Goal: Transaction & Acquisition: Purchase product/service

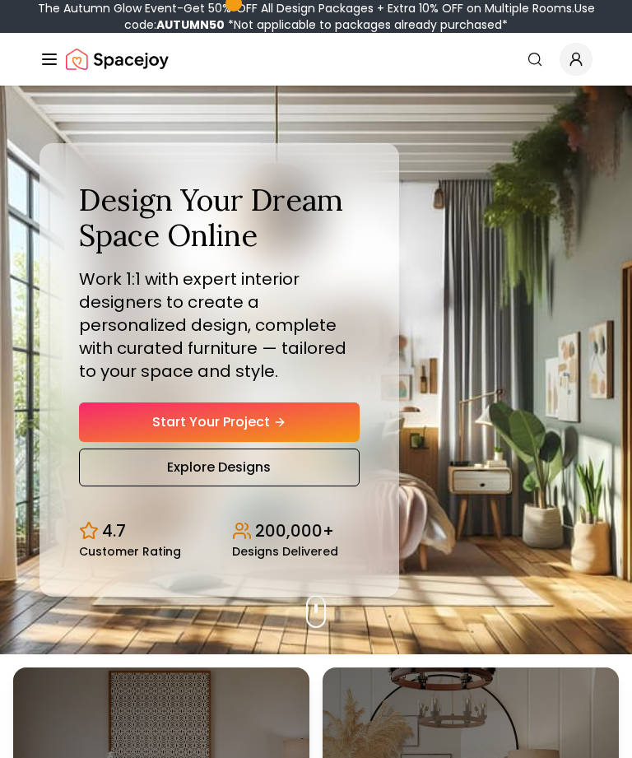
click at [116, 442] on link "Start Your Project" at bounding box center [219, 421] width 281 height 39
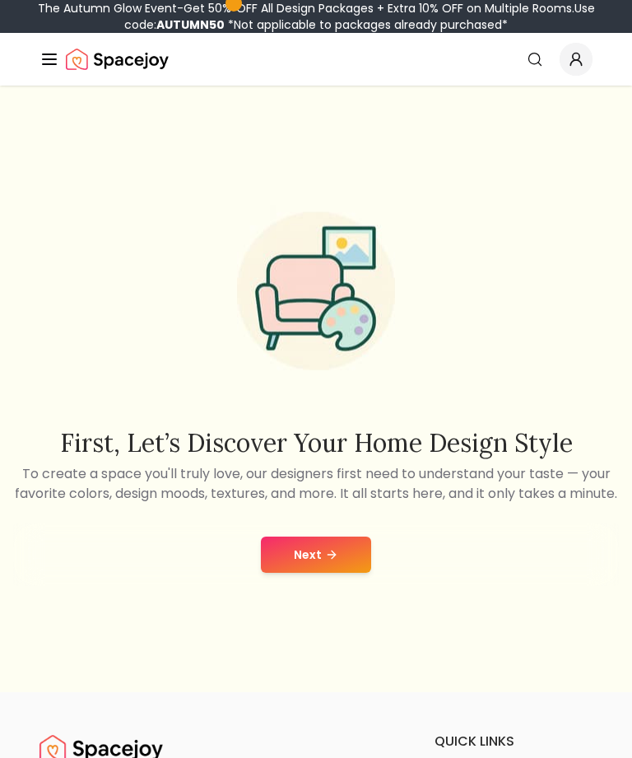
click at [327, 573] on button "Next" at bounding box center [316, 555] width 110 height 36
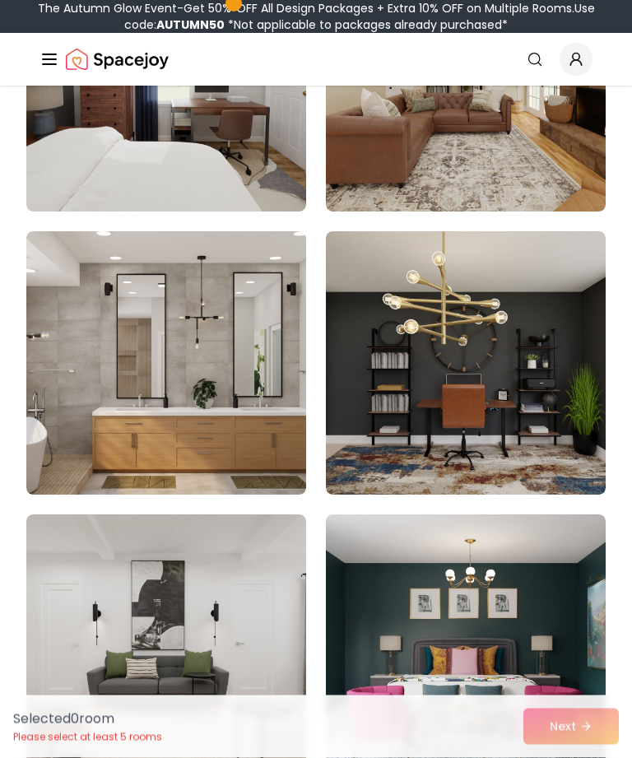
scroll to position [921, 0]
click at [89, 397] on img at bounding box center [166, 362] width 280 height 263
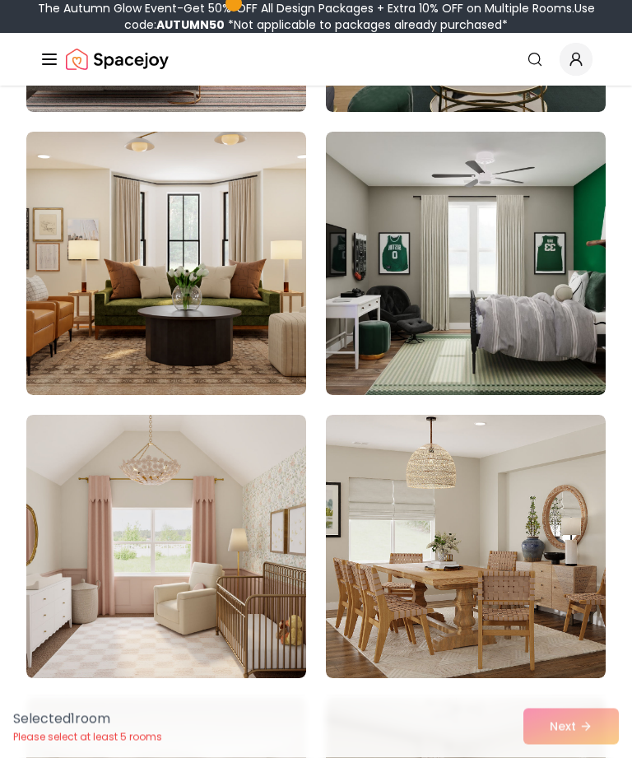
scroll to position [4417, 0]
click at [91, 523] on img at bounding box center [166, 546] width 280 height 263
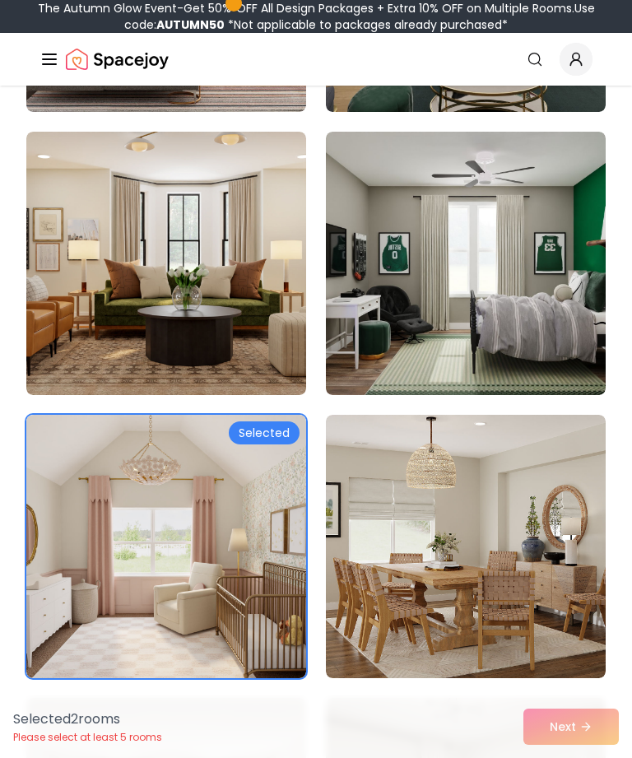
click at [85, 297] on img at bounding box center [166, 263] width 280 height 263
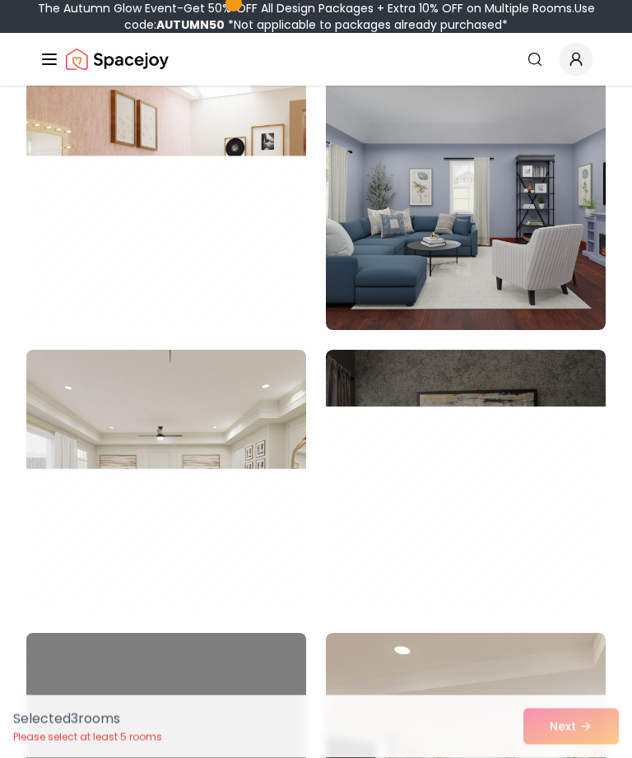
scroll to position [7031, 0]
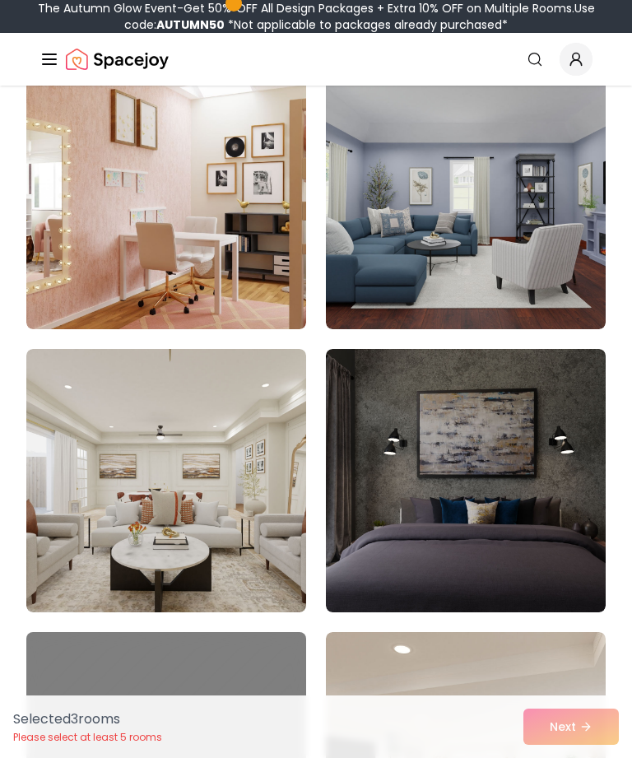
click at [100, 222] on img at bounding box center [166, 197] width 280 height 263
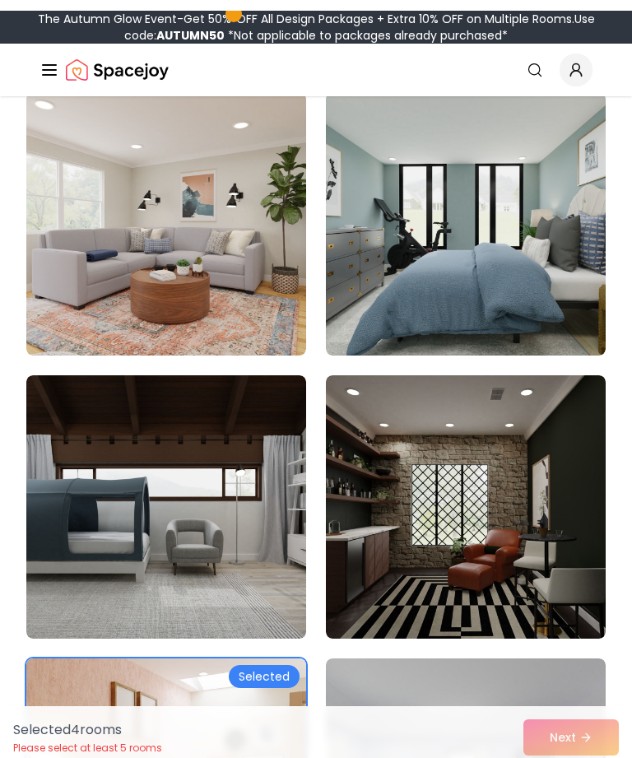
scroll to position [6437, 0]
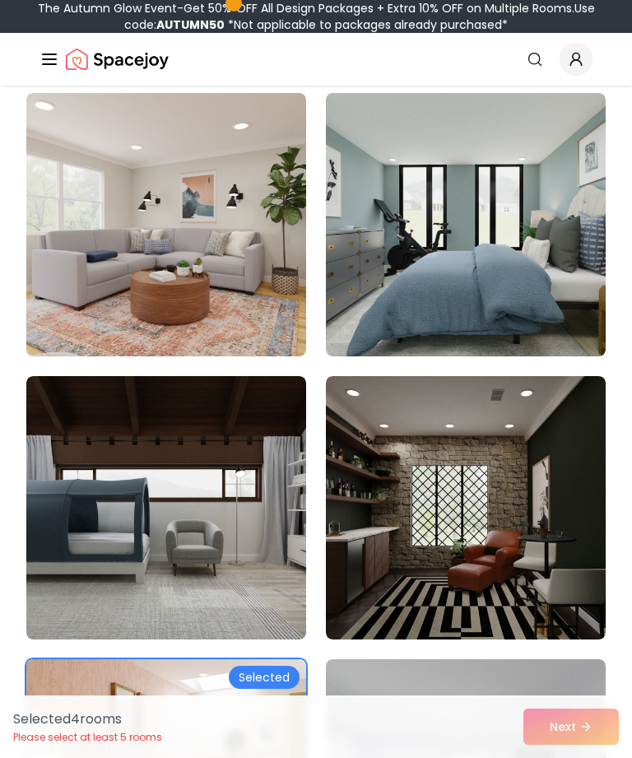
click at [487, 473] on img at bounding box center [466, 507] width 280 height 263
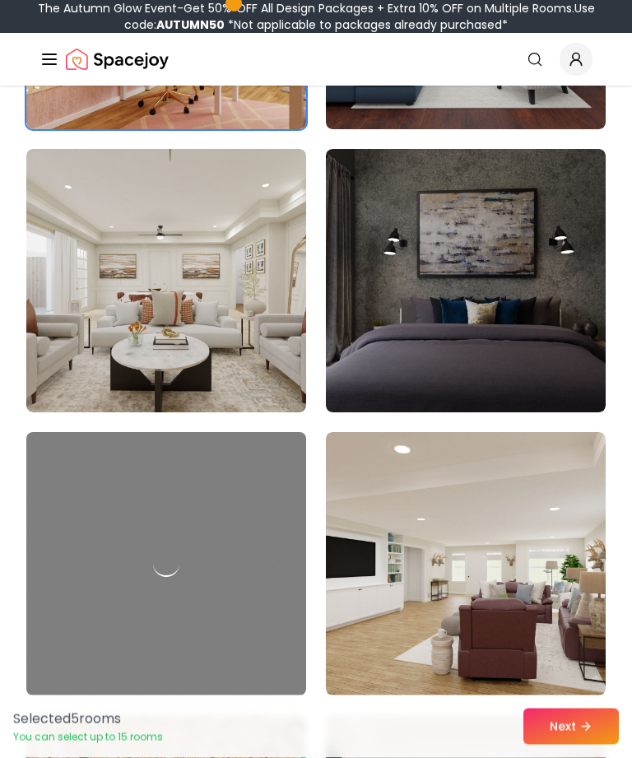
scroll to position [7228, 0]
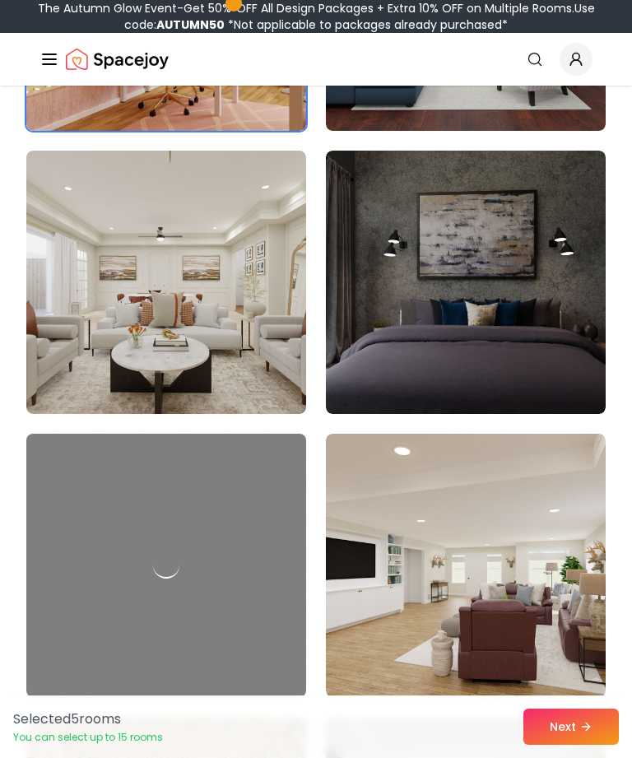
click at [109, 333] on img at bounding box center [166, 282] width 280 height 263
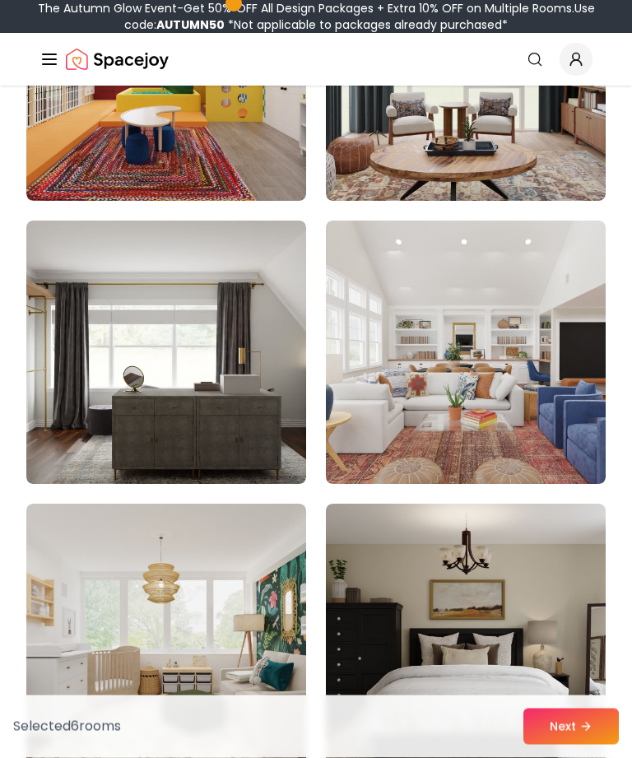
scroll to position [8068, 0]
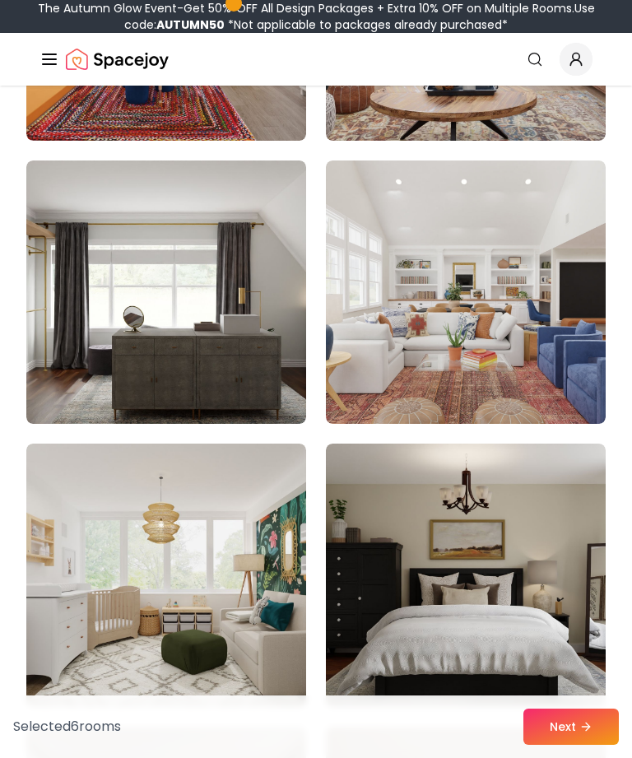
click at [499, 511] on img at bounding box center [466, 575] width 280 height 263
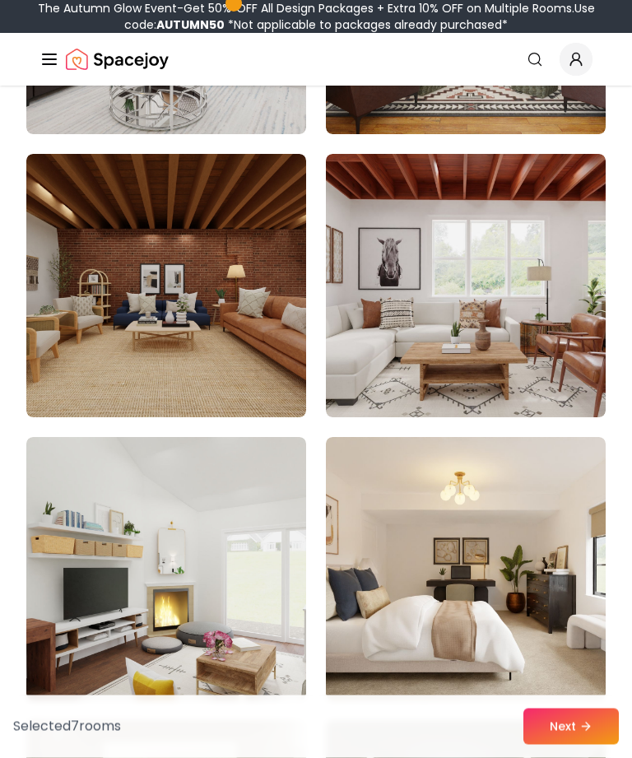
scroll to position [9490, 0]
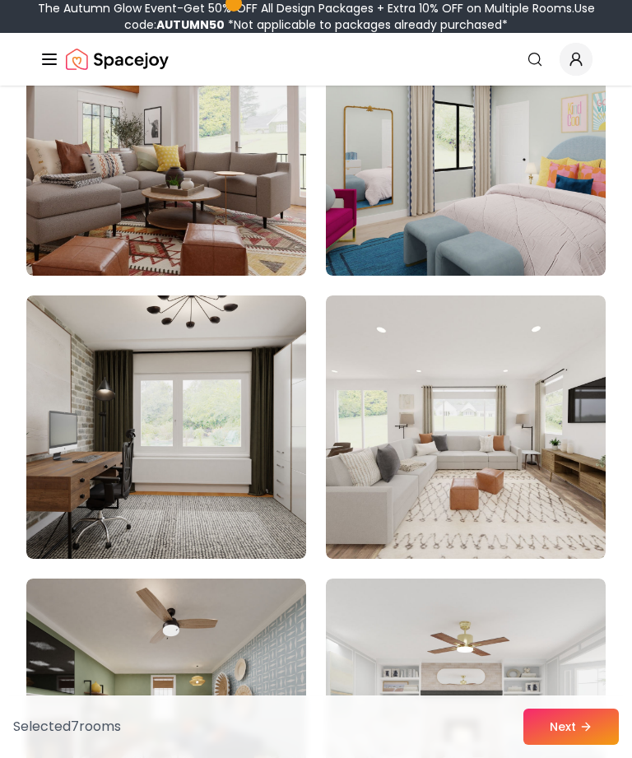
click at [91, 435] on img at bounding box center [166, 426] width 280 height 263
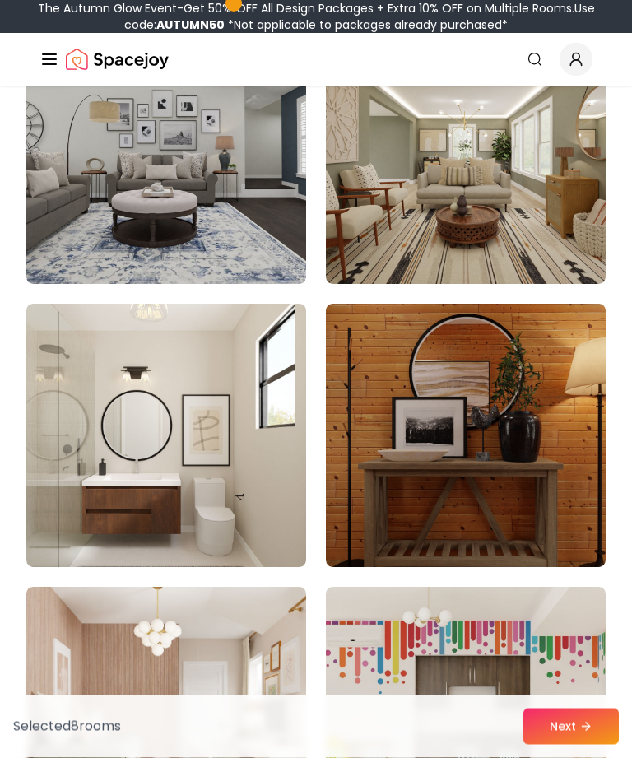
scroll to position [13305, 0]
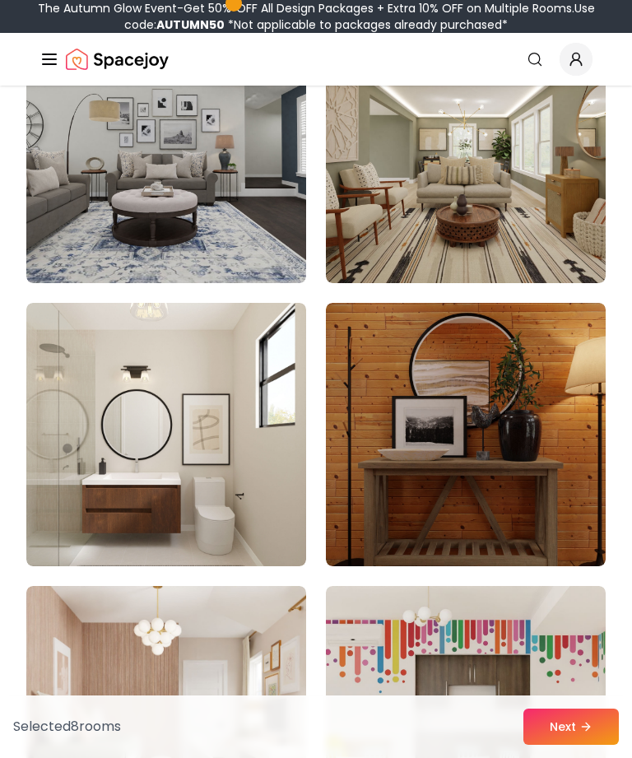
click at [136, 464] on img at bounding box center [166, 434] width 280 height 263
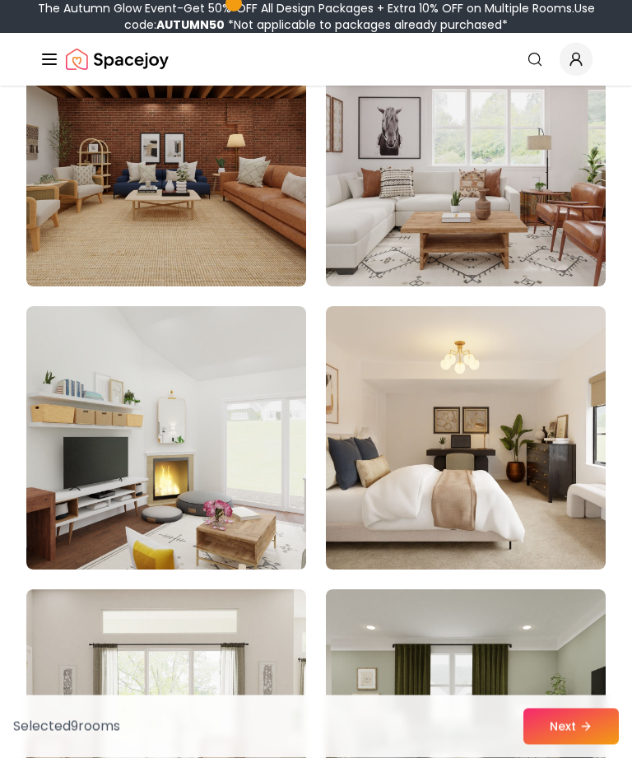
scroll to position [9594, 0]
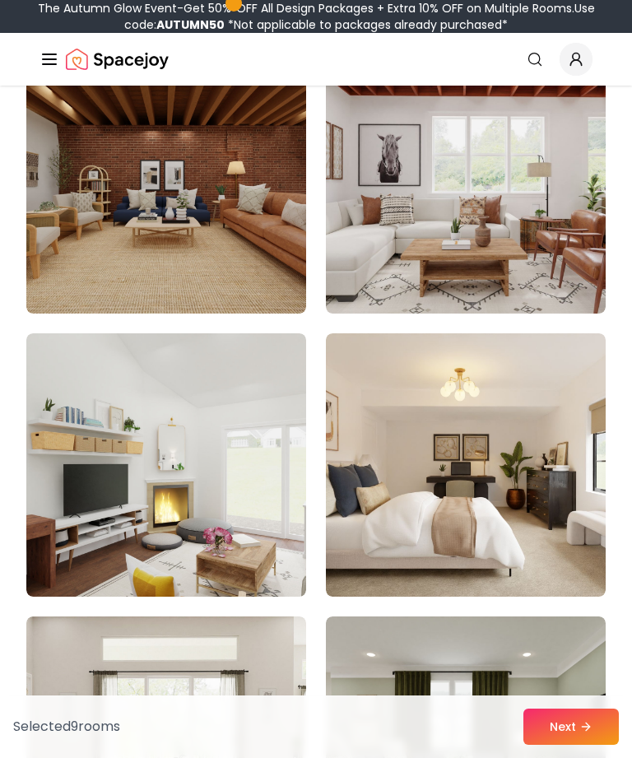
click at [487, 441] on img at bounding box center [466, 464] width 280 height 263
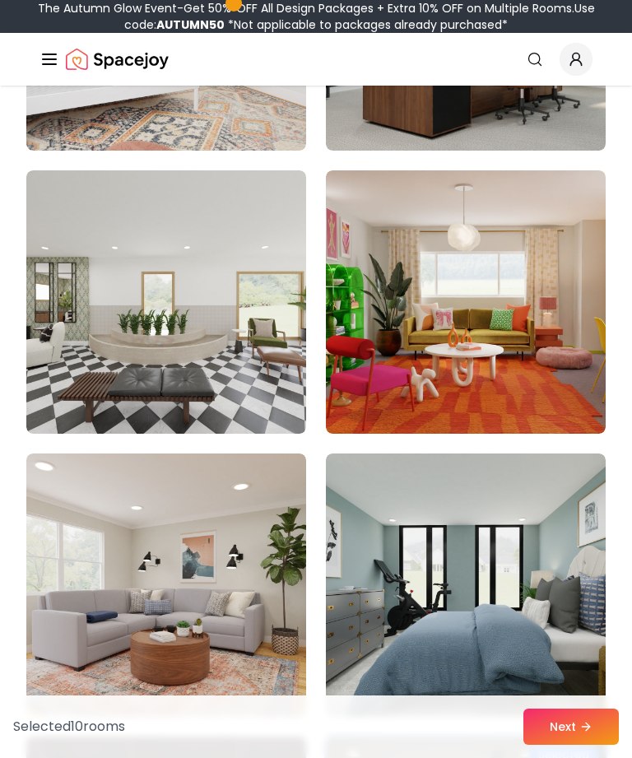
scroll to position [6063, 0]
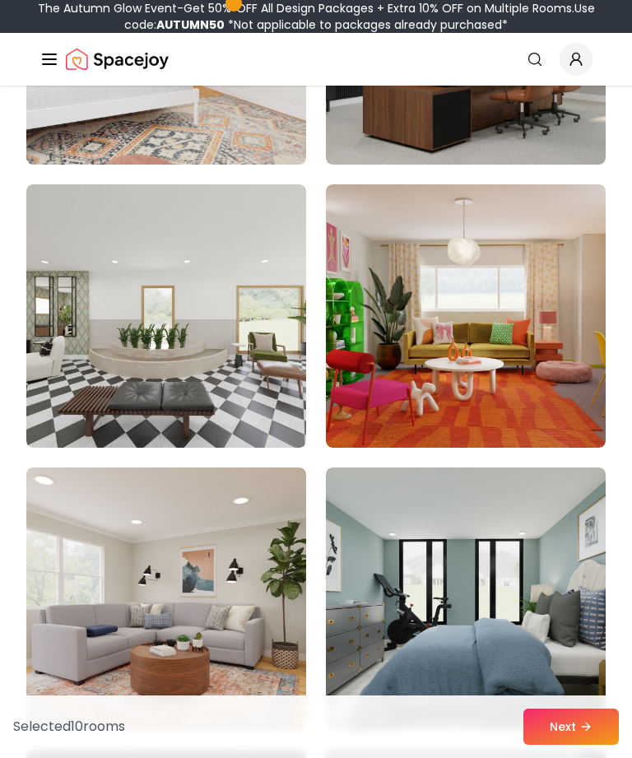
click at [89, 353] on img at bounding box center [166, 315] width 280 height 263
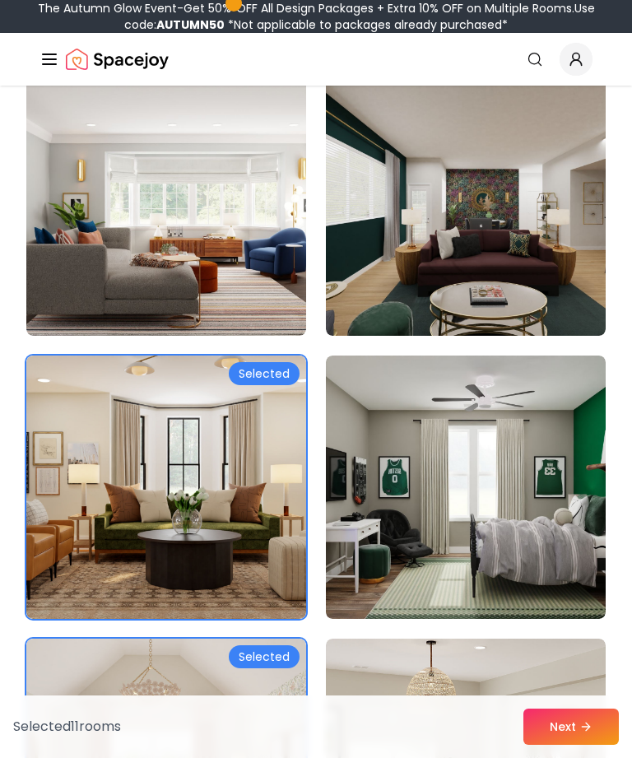
click at [104, 485] on img at bounding box center [166, 486] width 280 height 263
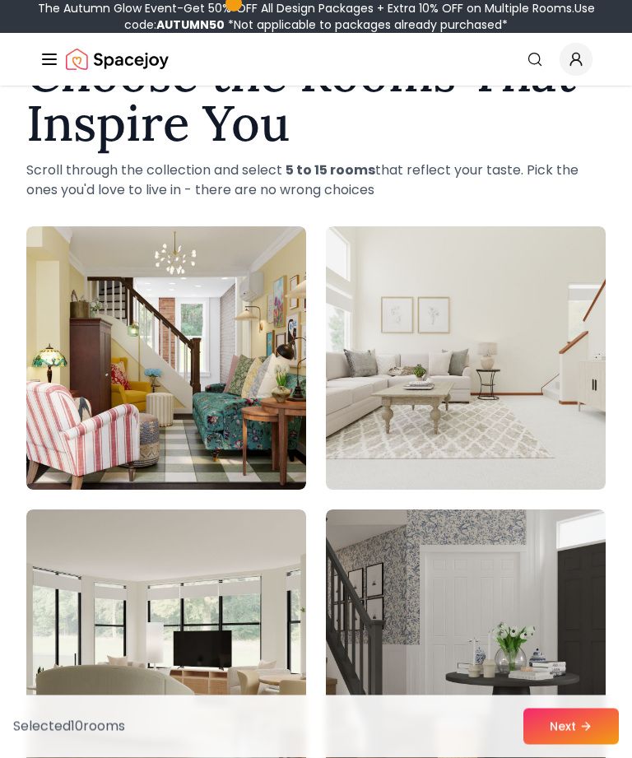
scroll to position [77, 0]
click at [578, 724] on button "Next" at bounding box center [570, 727] width 95 height 36
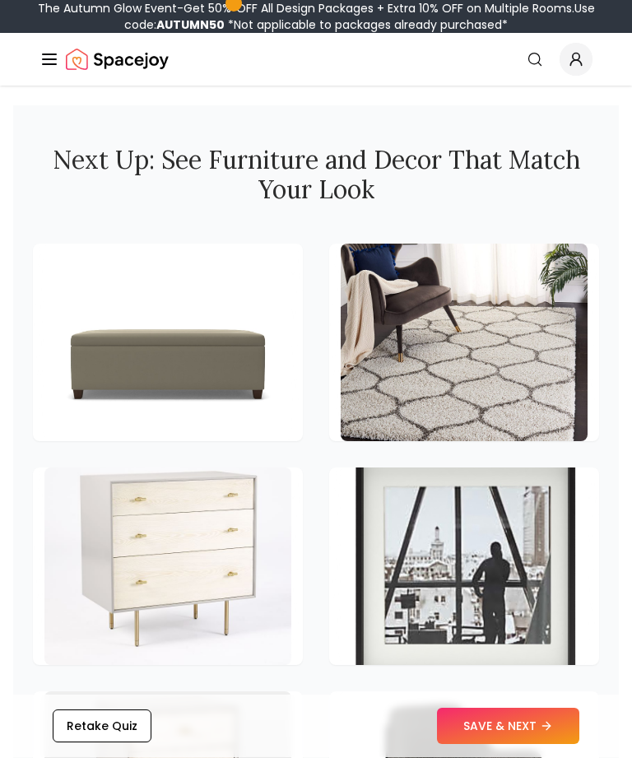
scroll to position [3013, 0]
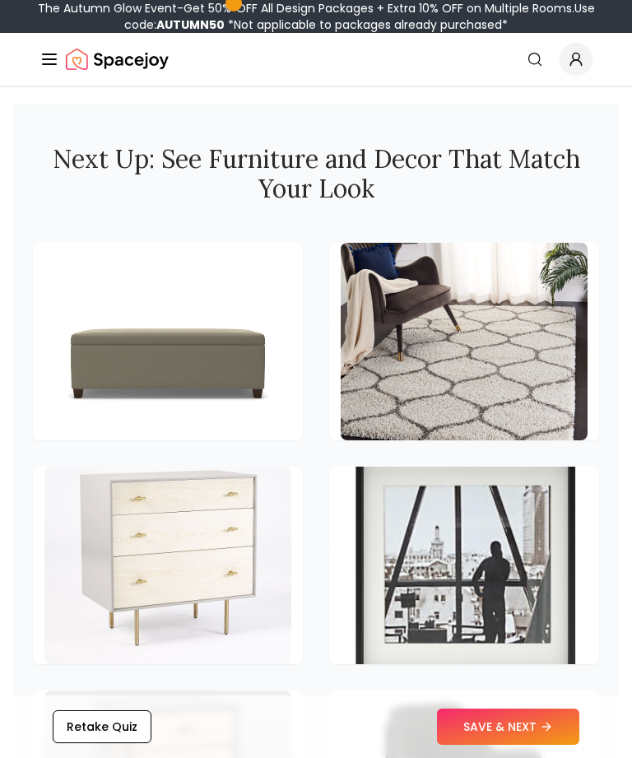
click at [527, 745] on button "SAVE & NEXT" at bounding box center [508, 727] width 142 height 36
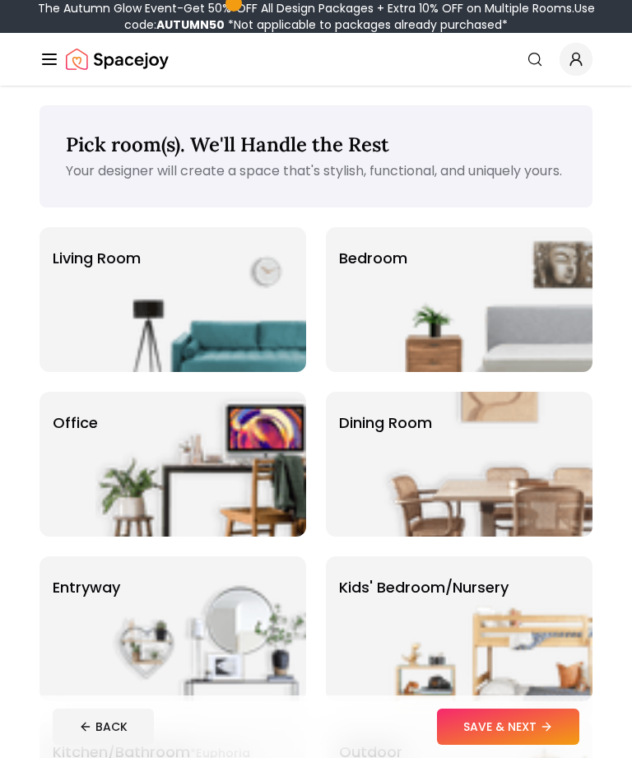
click at [411, 323] on img at bounding box center [487, 299] width 211 height 145
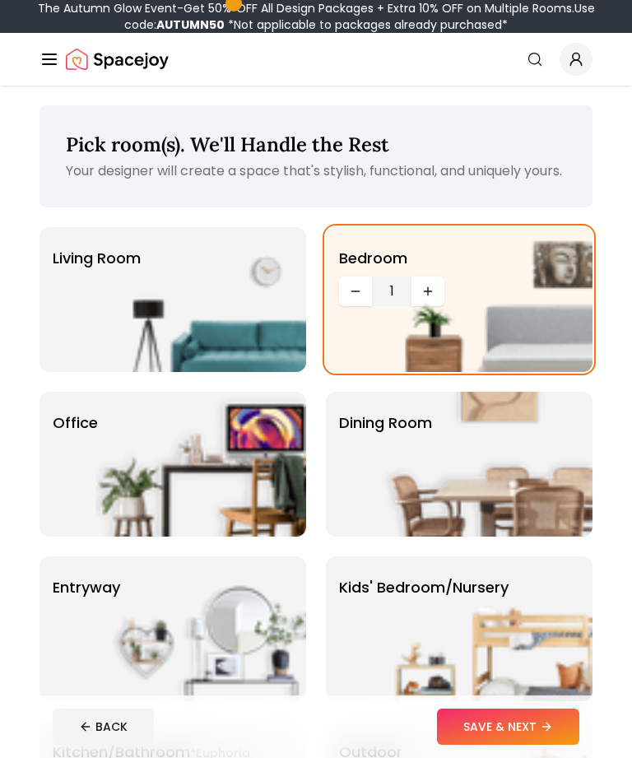
click at [542, 729] on button "SAVE & NEXT" at bounding box center [508, 727] width 142 height 36
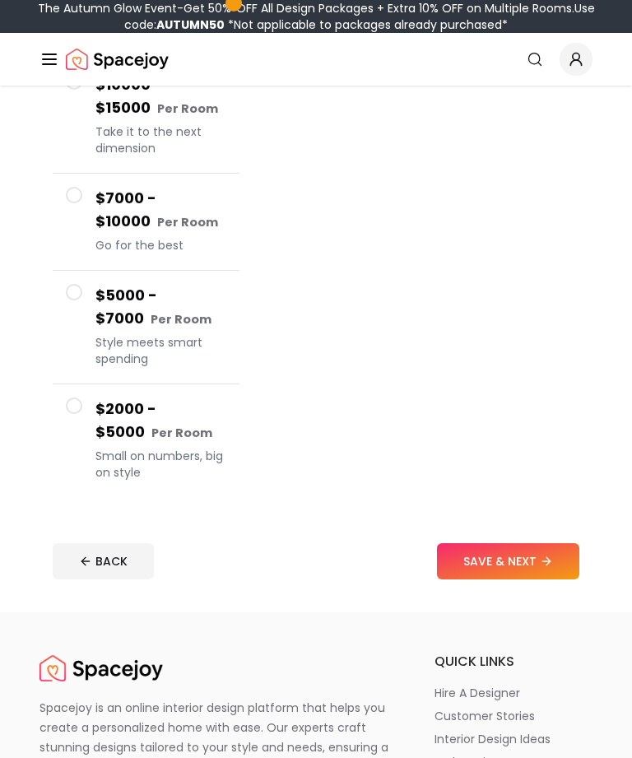
scroll to position [358, 0]
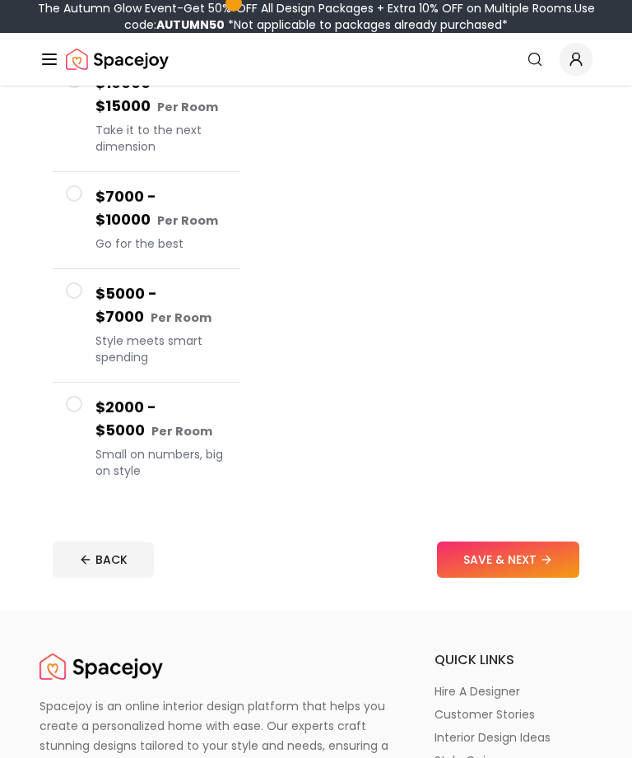
click at [67, 410] on span at bounding box center [74, 404] width 16 height 16
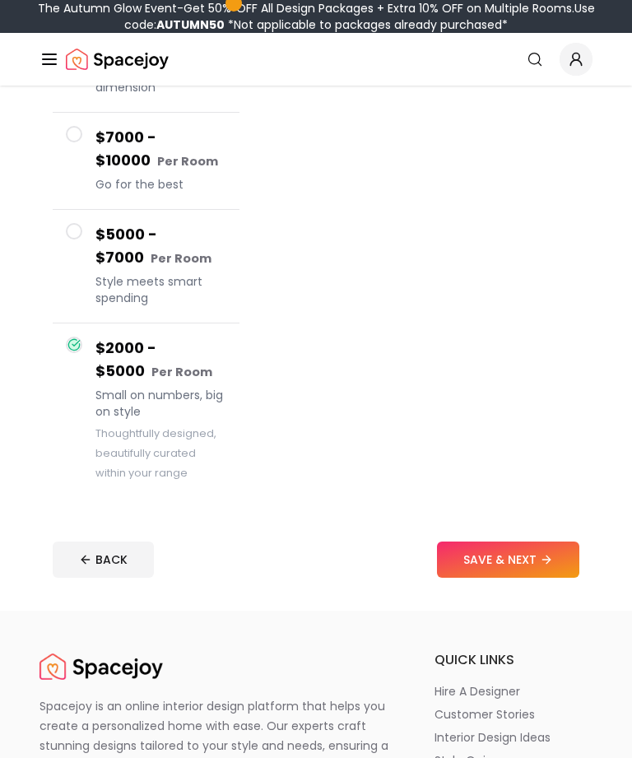
click at [525, 569] on button "SAVE & NEXT" at bounding box center [508, 559] width 142 height 36
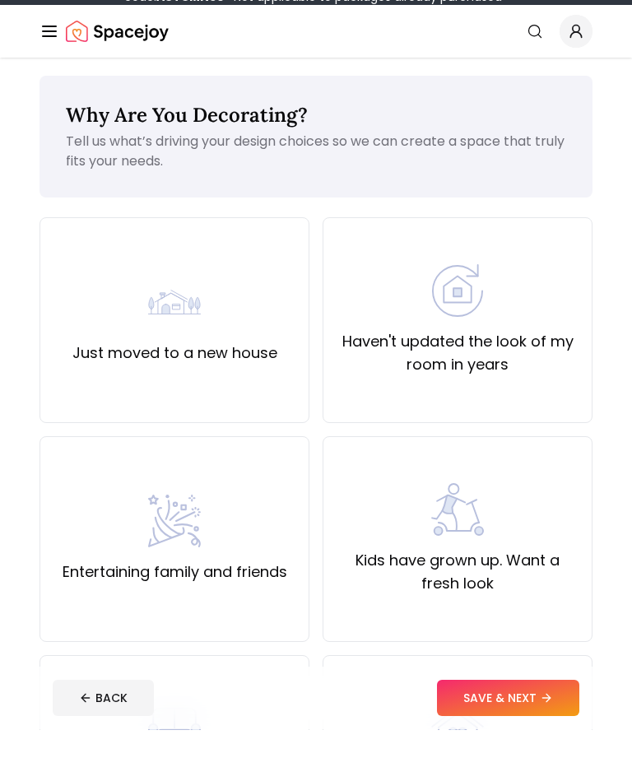
scroll to position [30, 0]
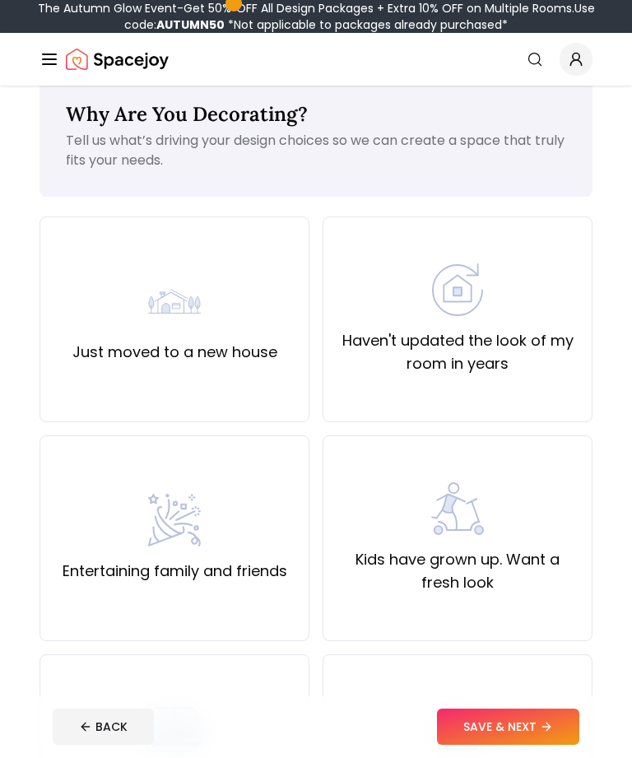
click at [80, 339] on div "Just moved to a new house" at bounding box center [174, 319] width 205 height 89
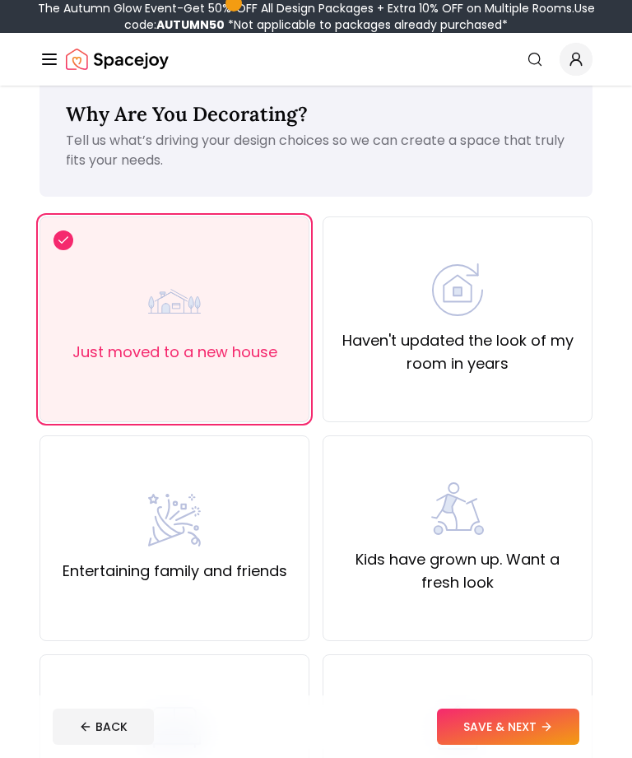
click at [516, 731] on button "SAVE & NEXT" at bounding box center [508, 727] width 142 height 36
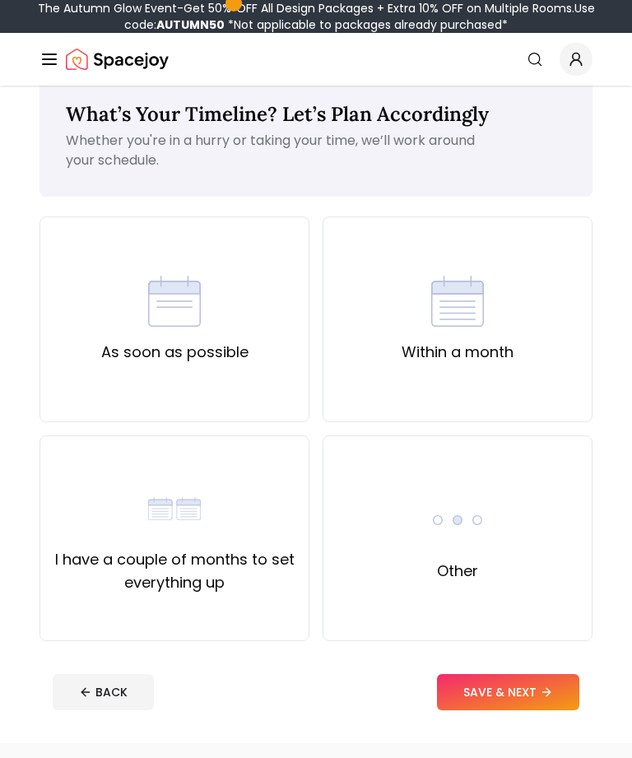
click at [430, 345] on label "Within a month" at bounding box center [458, 352] width 112 height 23
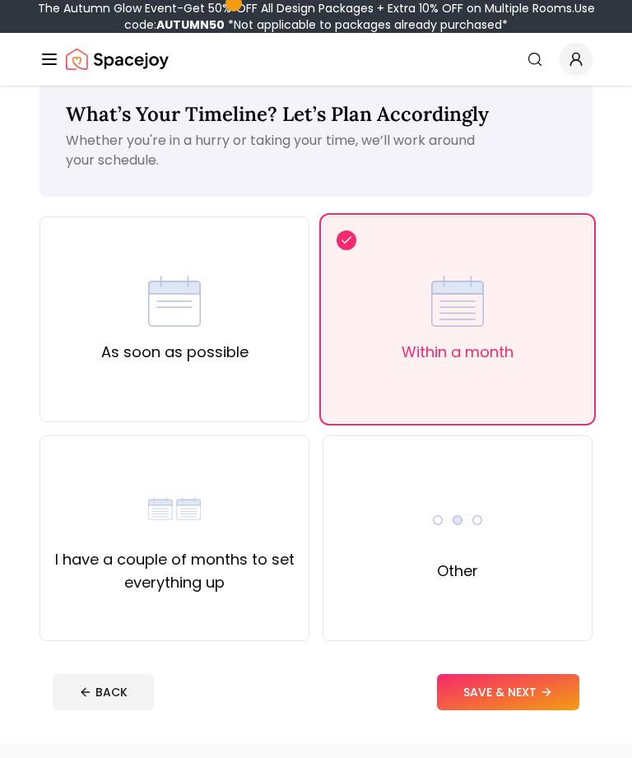
click at [513, 693] on button "SAVE & NEXT" at bounding box center [508, 692] width 142 height 36
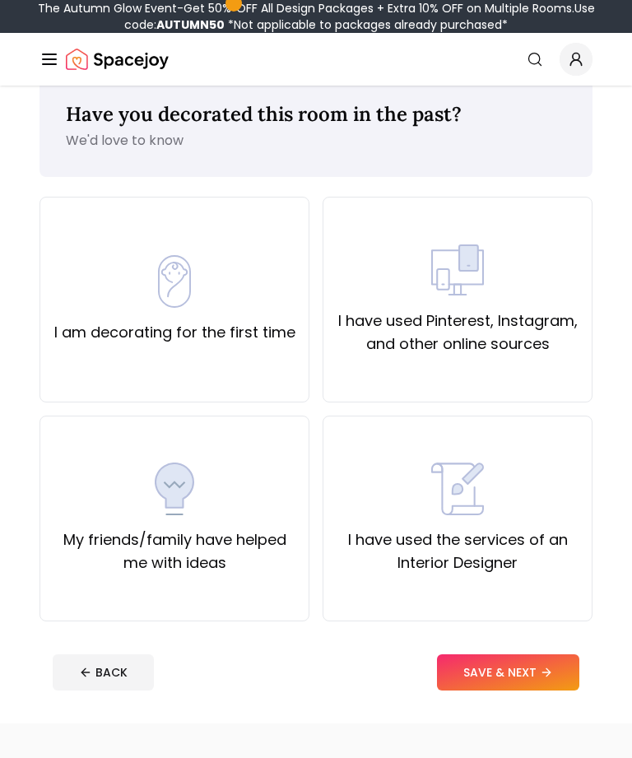
click at [49, 64] on line "Global" at bounding box center [49, 64] width 13 height 0
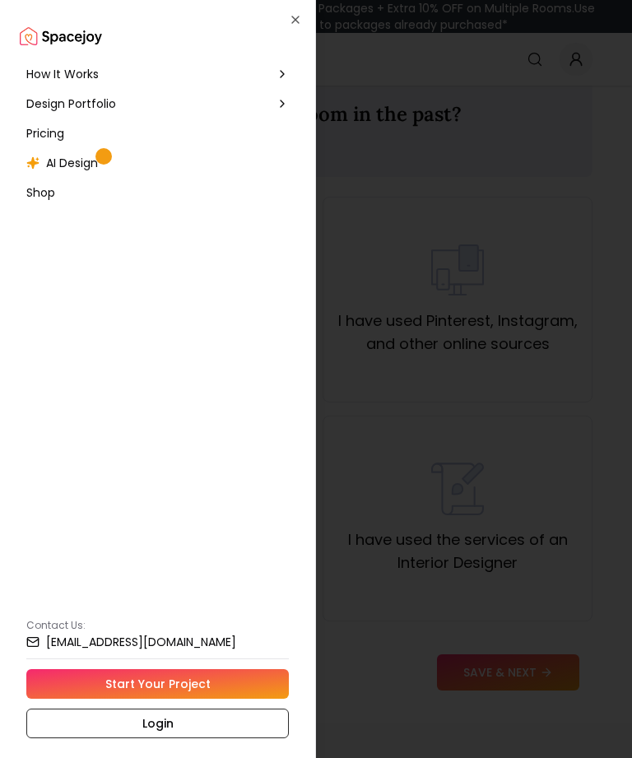
click at [395, 208] on div at bounding box center [316, 379] width 632 height 758
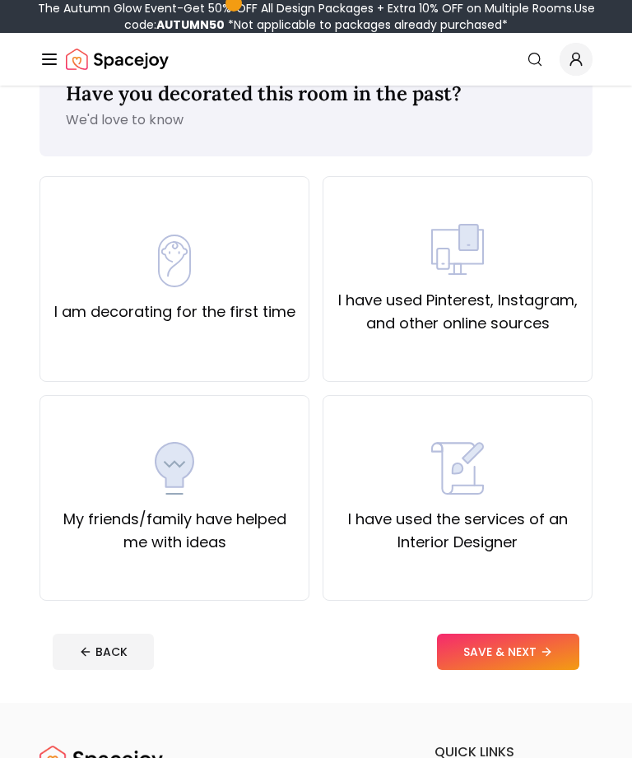
scroll to position [52, 0]
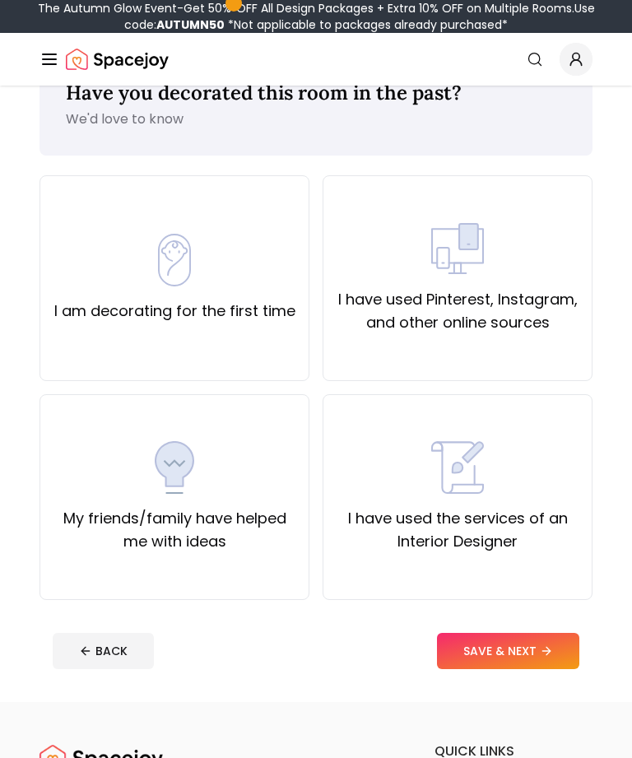
click at [98, 311] on label "I am decorating for the first time" at bounding box center [174, 311] width 241 height 23
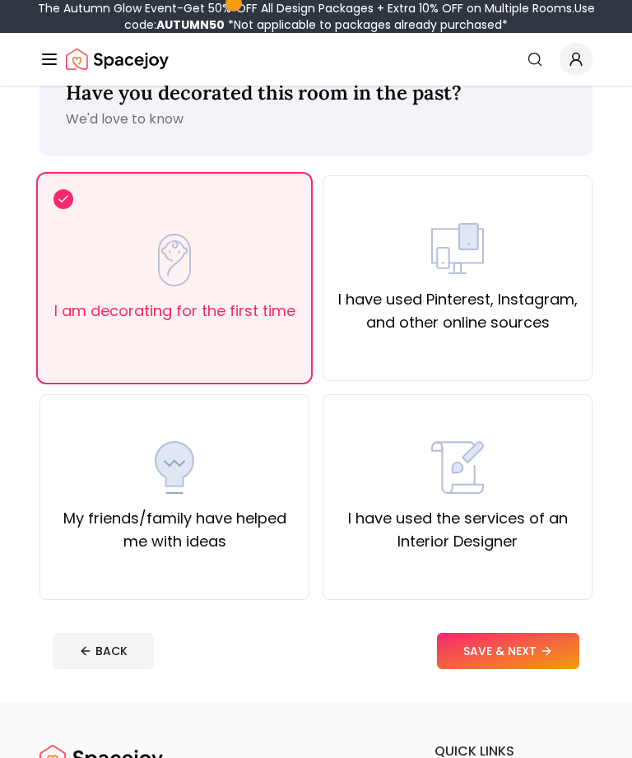
click at [531, 657] on button "SAVE & NEXT" at bounding box center [508, 651] width 142 height 36
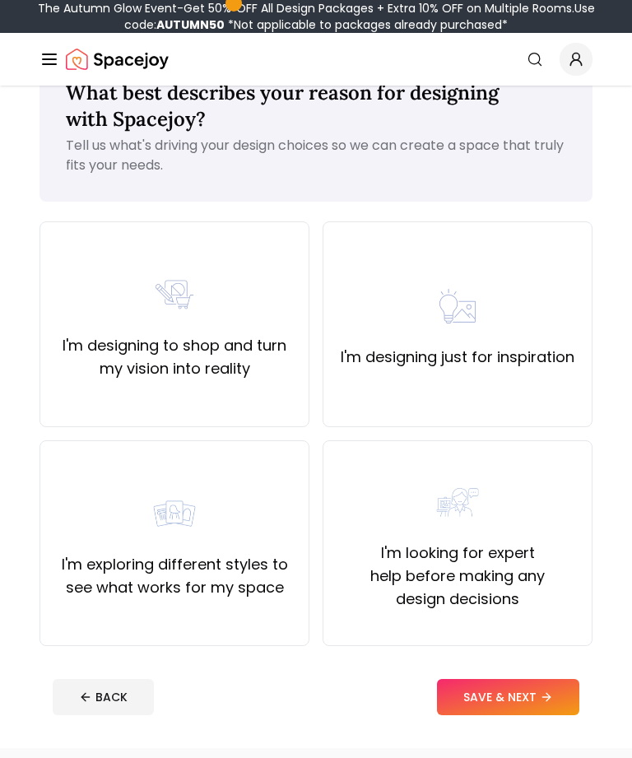
click at [137, 517] on div "I'm exploring different styles to see what works for my space" at bounding box center [174, 543] width 242 height 112
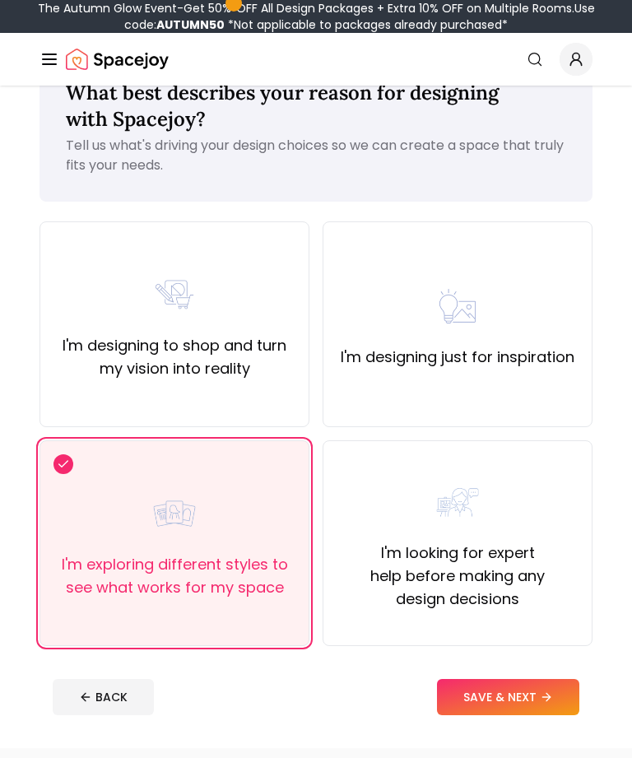
click at [519, 701] on button "SAVE & NEXT" at bounding box center [508, 697] width 142 height 36
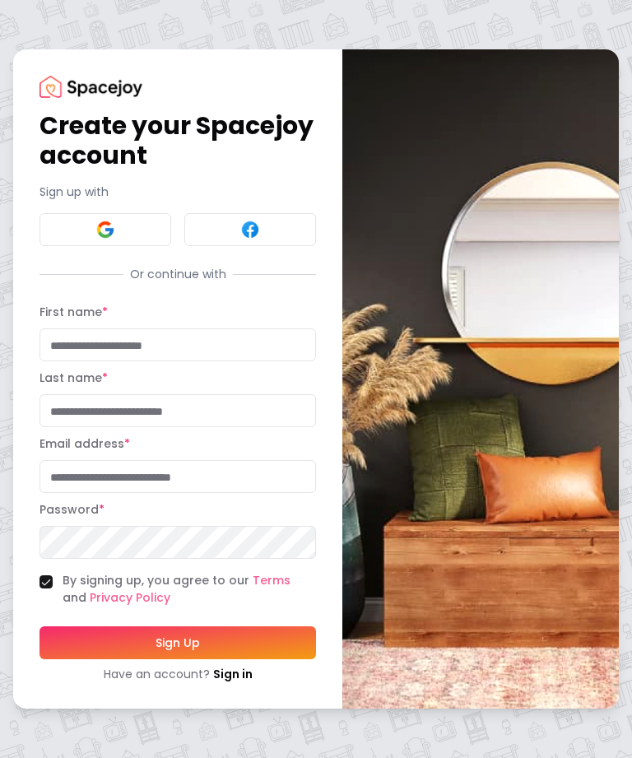
click at [65, 361] on input "First name *" at bounding box center [177, 344] width 276 height 33
type input "******"
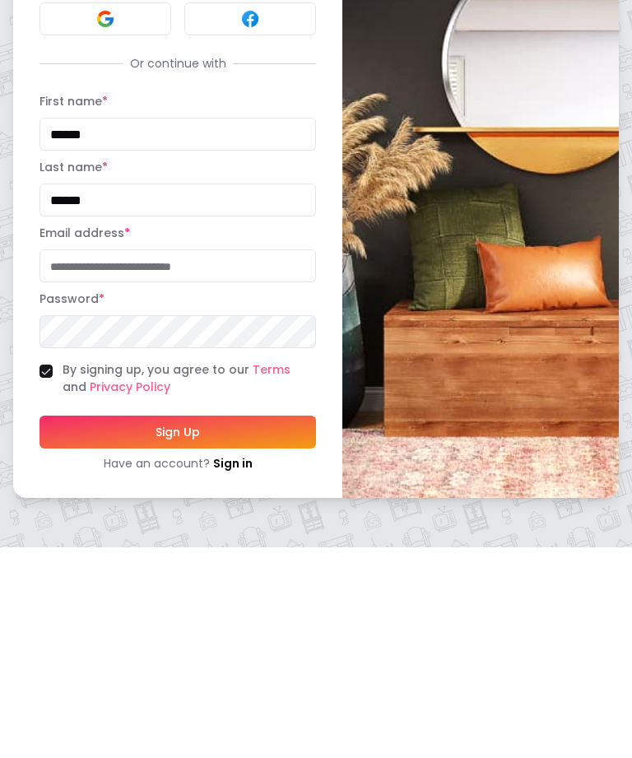
type input "**********"
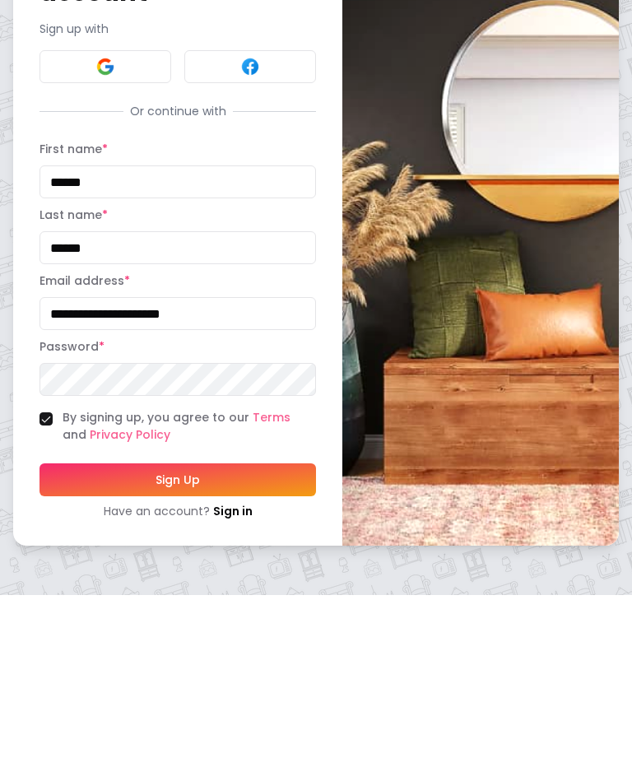
click at [120, 626] on button "Sign Up" at bounding box center [177, 642] width 276 height 33
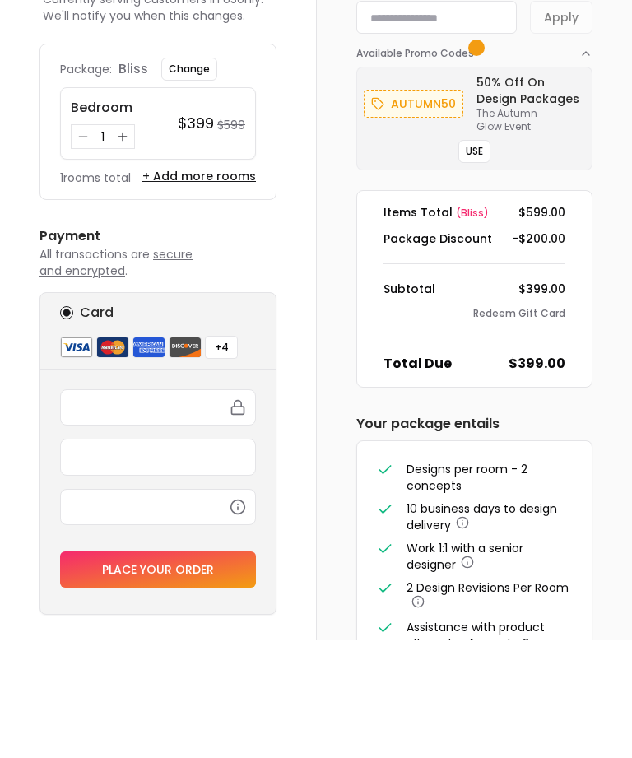
scroll to position [116, 0]
